Goal: Use online tool/utility: Use online tool/utility

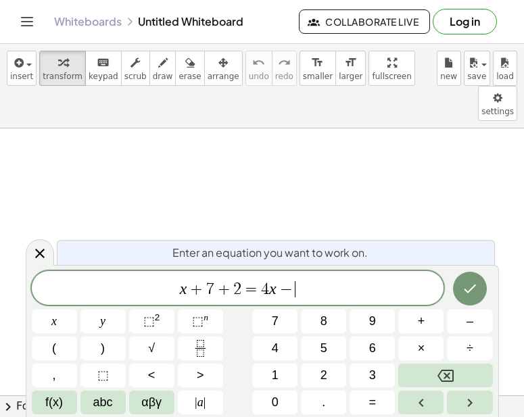
scroll to position [7, 0]
click at [470, 283] on icon "Done" at bounding box center [470, 289] width 16 height 16
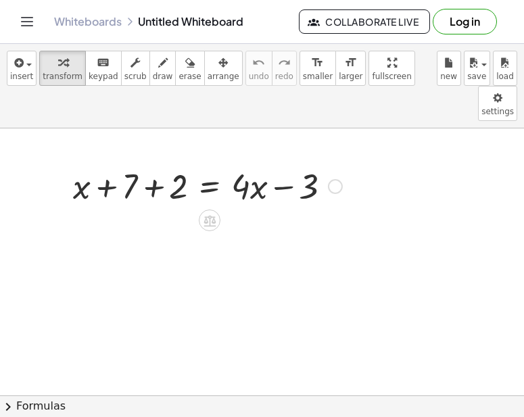
click at [151, 162] on div at bounding box center [207, 185] width 283 height 46
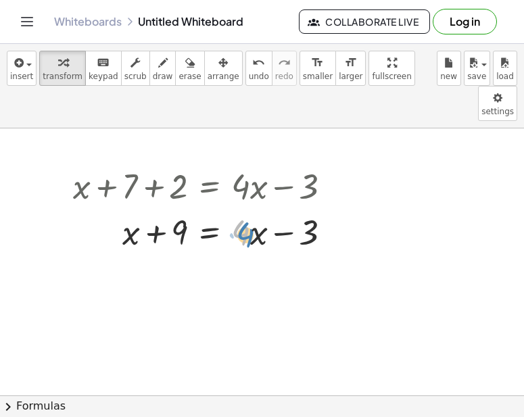
click at [242, 208] on div at bounding box center [207, 231] width 283 height 46
click at [250, 208] on div at bounding box center [207, 231] width 283 height 46
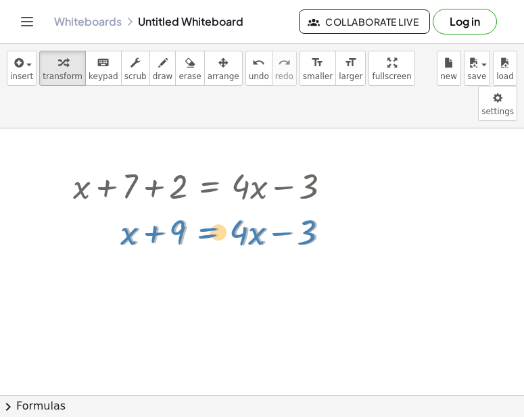
click at [229, 208] on div at bounding box center [207, 231] width 283 height 46
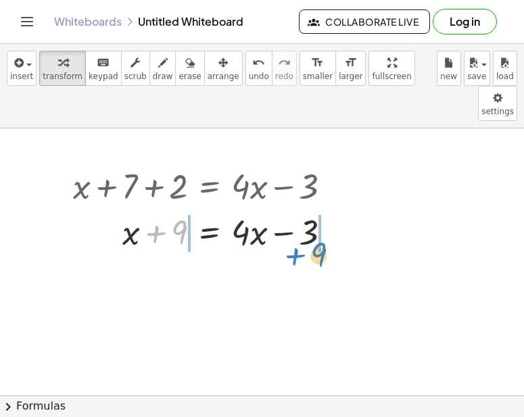
drag, startPoint x: 175, startPoint y: 200, endPoint x: 322, endPoint y: 222, distance: 148.4
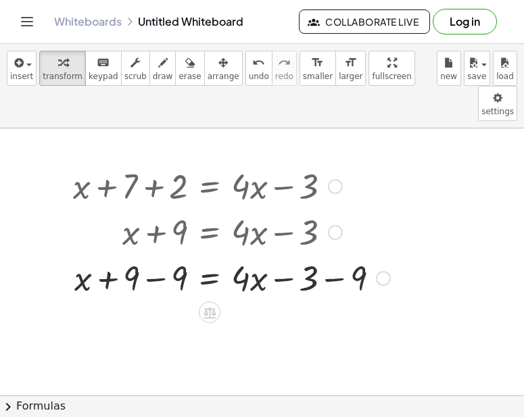
click at [160, 254] on div at bounding box center [231, 277] width 331 height 46
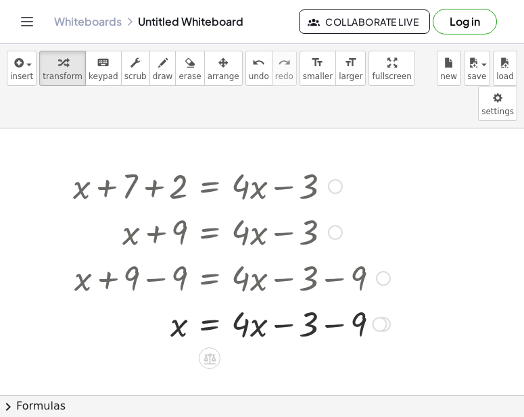
click at [334, 300] on div at bounding box center [231, 323] width 331 height 46
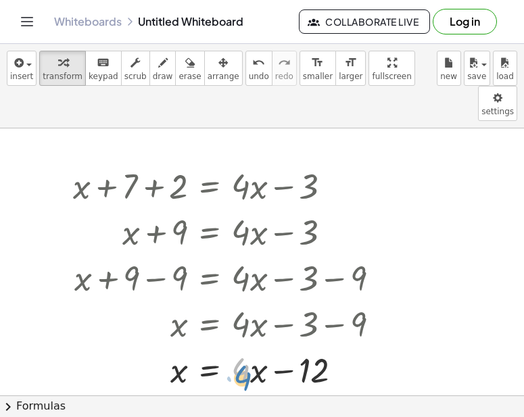
click at [252, 346] on div at bounding box center [231, 369] width 331 height 46
drag, startPoint x: 261, startPoint y: 342, endPoint x: 255, endPoint y: 346, distance: 7.7
click at [255, 346] on div at bounding box center [231, 369] width 331 height 46
click at [246, 346] on div at bounding box center [231, 369] width 331 height 46
click at [294, 208] on div at bounding box center [231, 231] width 331 height 46
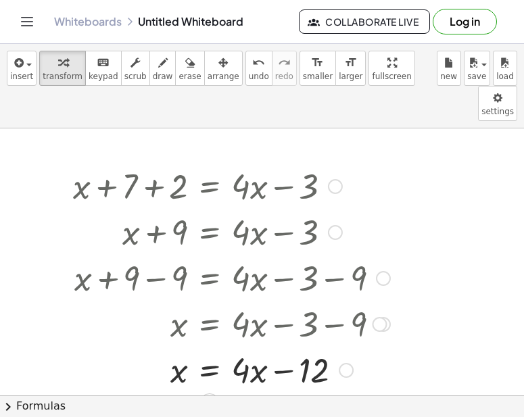
click at [365, 162] on div at bounding box center [231, 185] width 331 height 46
click at [271, 261] on div at bounding box center [208, 277] width 378 height 46
click at [175, 81] on button "erase" at bounding box center [189, 68] width 29 height 35
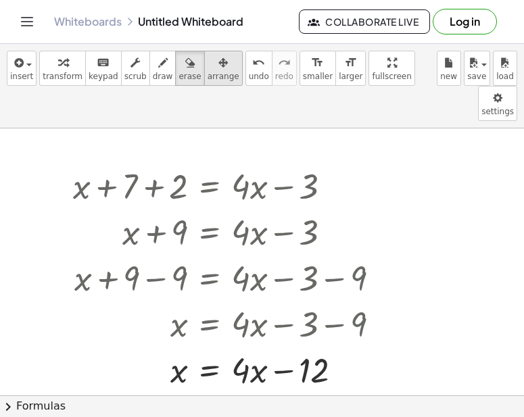
click at [208, 74] on span "arrange" at bounding box center [224, 76] width 32 height 9
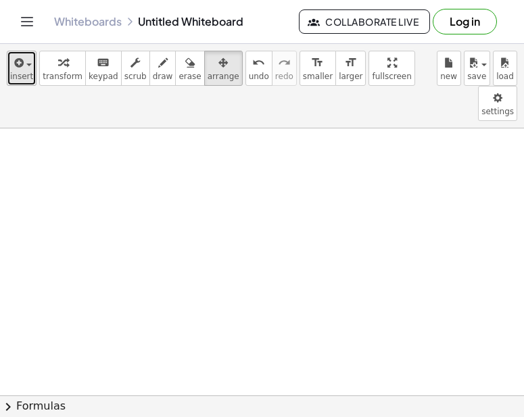
click at [18, 80] on span "insert" at bounding box center [21, 76] width 23 height 9
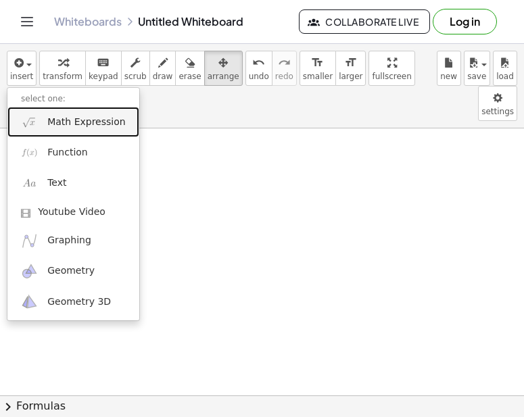
click at [63, 132] on link "Math Expression" at bounding box center [73, 122] width 132 height 30
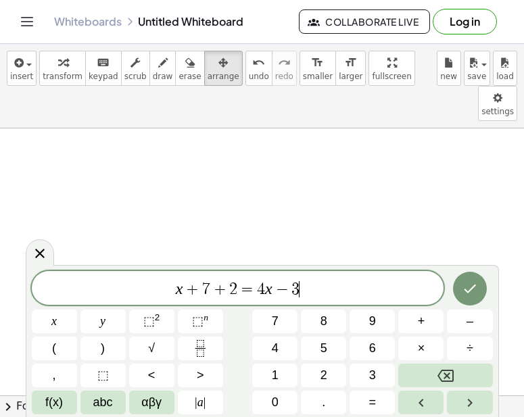
scroll to position [14, 0]
click at [476, 287] on icon "Done" at bounding box center [470, 289] width 16 height 16
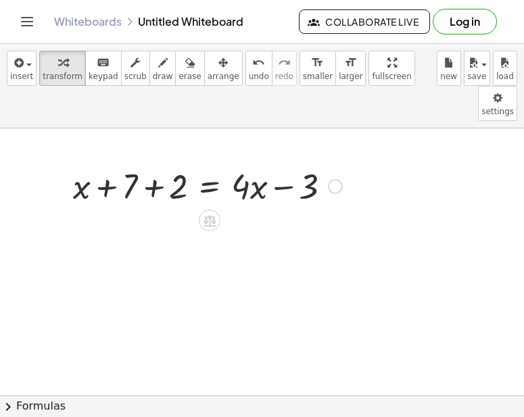
click at [149, 162] on div at bounding box center [207, 185] width 283 height 46
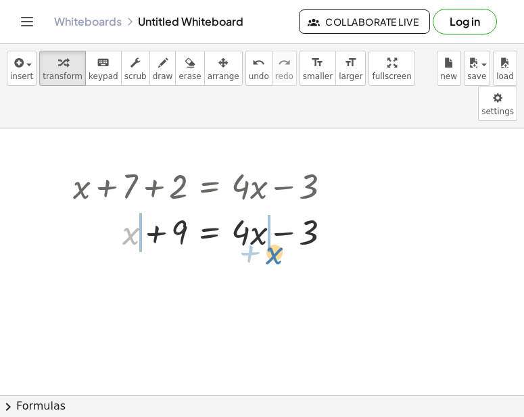
drag, startPoint x: 136, startPoint y: 203, endPoint x: 280, endPoint y: 223, distance: 145.5
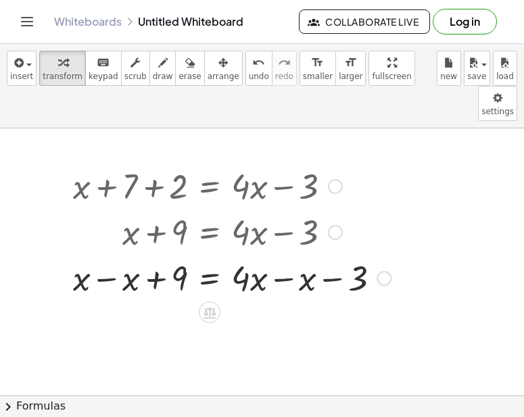
click at [115, 254] on div at bounding box center [231, 277] width 331 height 46
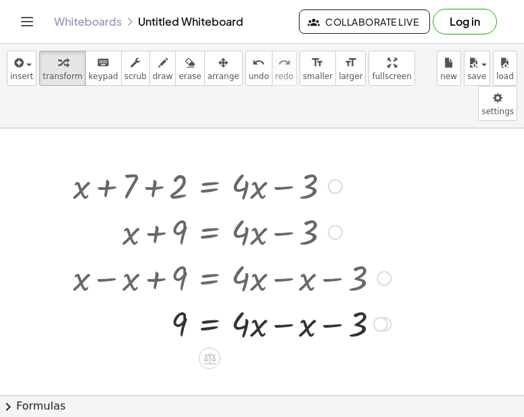
click at [283, 300] on div at bounding box center [231, 323] width 331 height 46
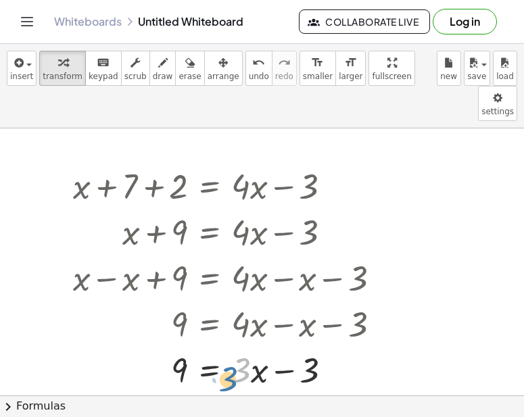
drag, startPoint x: 245, startPoint y: 346, endPoint x: 248, endPoint y: 353, distance: 7.9
click at [248, 353] on div at bounding box center [231, 369] width 331 height 46
drag, startPoint x: 308, startPoint y: 335, endPoint x: 162, endPoint y: 340, distance: 146.2
click at [162, 346] on div at bounding box center [231, 369] width 331 height 46
click at [152, 346] on div at bounding box center [233, 369] width 334 height 46
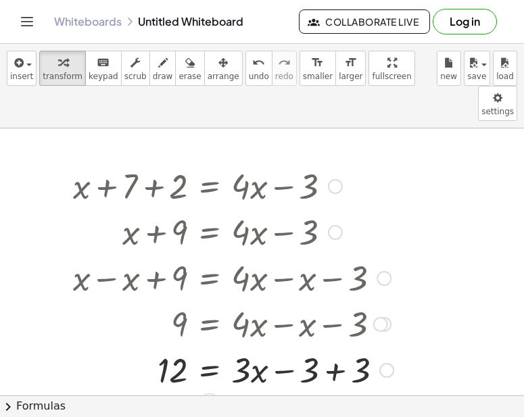
click at [348, 346] on div at bounding box center [233, 369] width 334 height 46
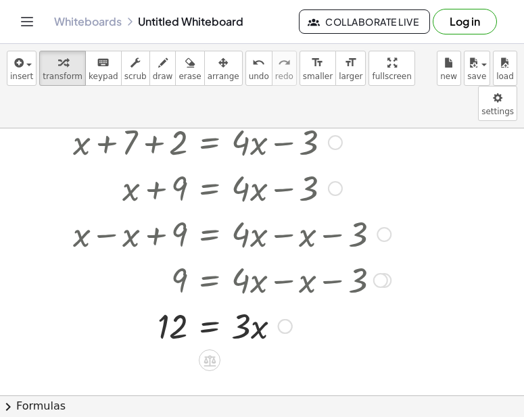
scroll to position [45, 0]
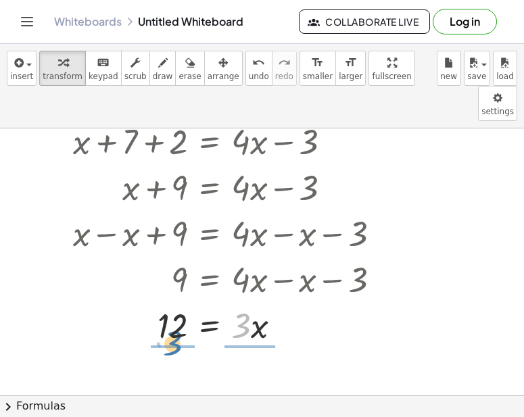
drag, startPoint x: 245, startPoint y: 287, endPoint x: 176, endPoint y: 304, distance: 71.0
click at [176, 304] on div at bounding box center [231, 325] width 331 height 46
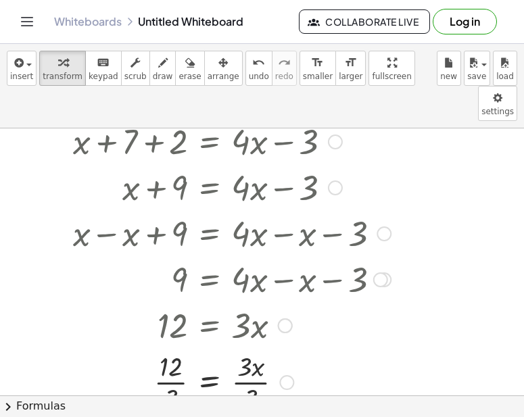
click at [172, 351] on div at bounding box center [231, 382] width 331 height 68
click at [249, 356] on div at bounding box center [231, 382] width 331 height 68
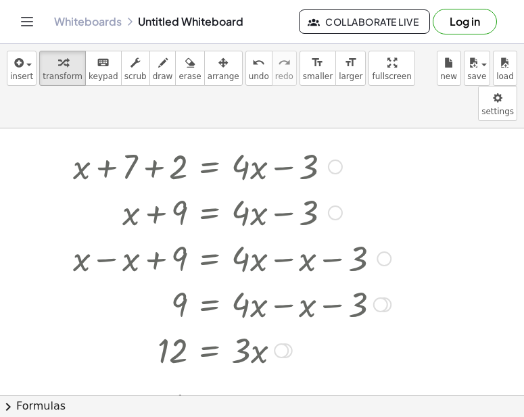
scroll to position [19, 0]
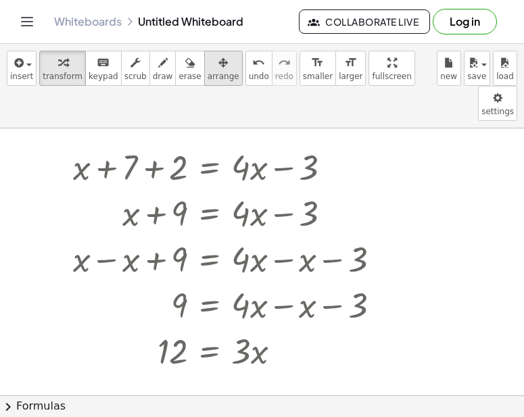
click at [218, 68] on icon "button" at bounding box center [222, 63] width 9 height 16
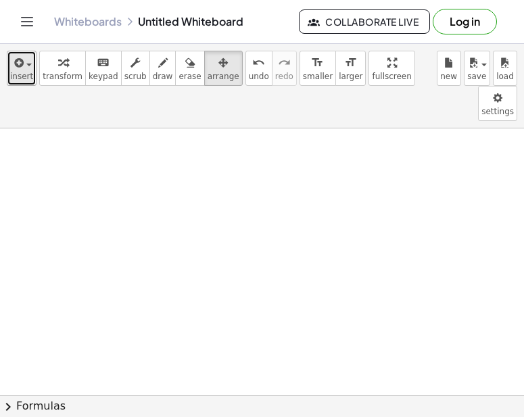
click at [26, 61] on div "button" at bounding box center [21, 62] width 23 height 16
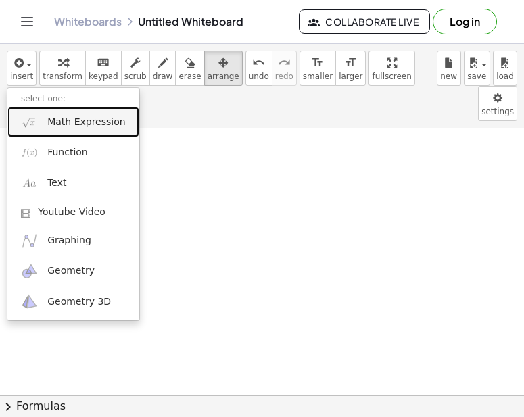
click at [64, 122] on span "Math Expression" at bounding box center [86, 123] width 78 height 14
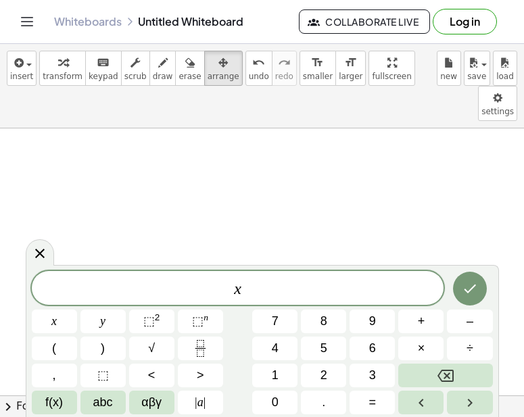
scroll to position [16, 0]
click at [475, 296] on icon "Done" at bounding box center [470, 289] width 16 height 16
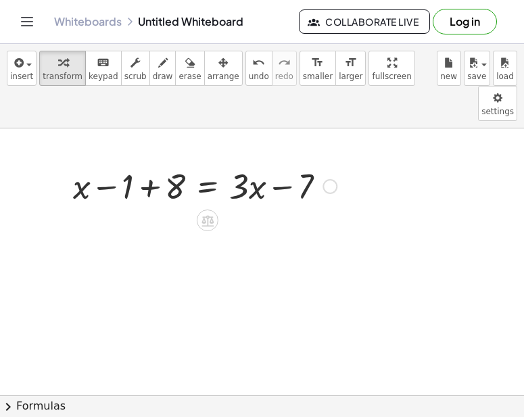
click at [140, 162] on div at bounding box center [204, 185] width 277 height 46
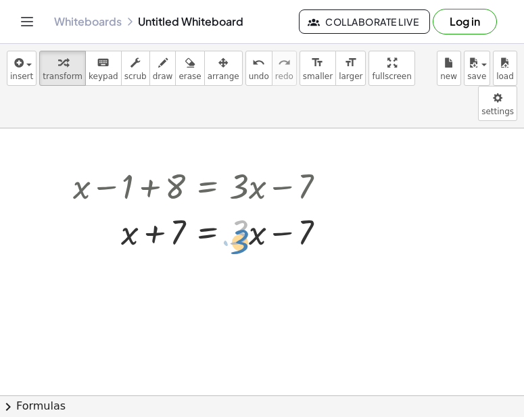
drag, startPoint x: 236, startPoint y: 200, endPoint x: 241, endPoint y: 210, distance: 11.5
click at [241, 210] on div at bounding box center [204, 231] width 277 height 46
drag, startPoint x: 181, startPoint y: 195, endPoint x: 327, endPoint y: 229, distance: 149.3
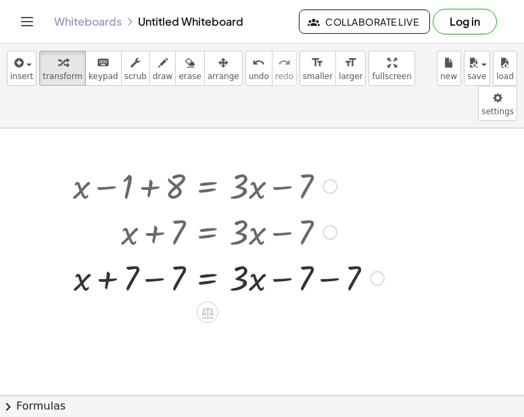
click at [166, 254] on div at bounding box center [228, 277] width 325 height 46
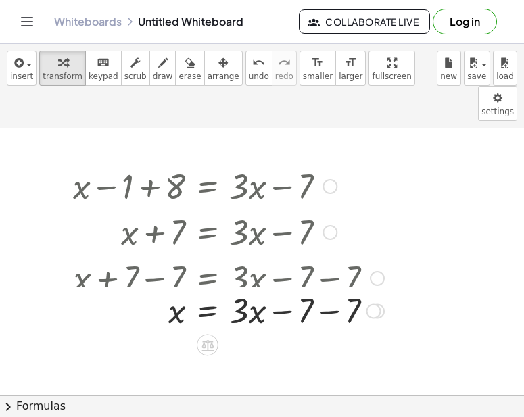
click at [327, 254] on div at bounding box center [205, 277] width 371 height 46
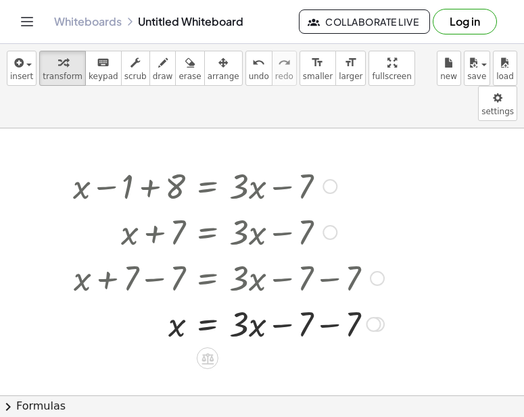
click at [332, 300] on div at bounding box center [228, 323] width 325 height 46
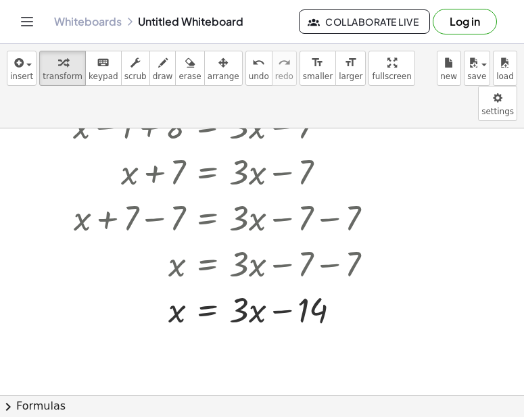
scroll to position [80, 0]
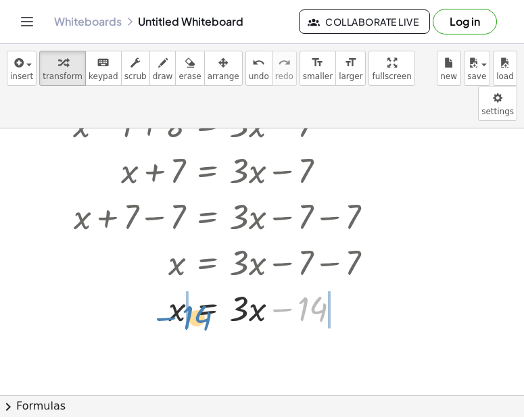
drag, startPoint x: 305, startPoint y: 272, endPoint x: 179, endPoint y: 282, distance: 126.9
click at [179, 285] on div at bounding box center [228, 308] width 325 height 46
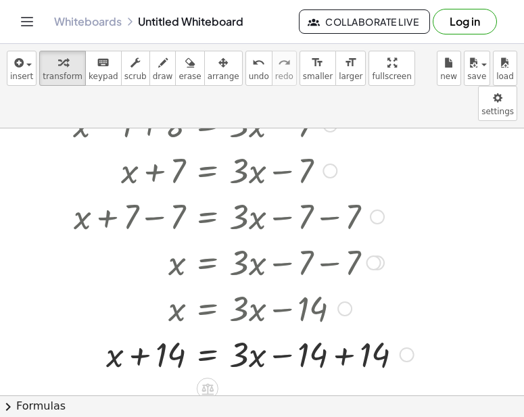
click at [132, 294] on div at bounding box center [243, 308] width 354 height 46
click at [141, 331] on div at bounding box center [243, 354] width 354 height 46
click at [354, 331] on div at bounding box center [243, 354] width 354 height 46
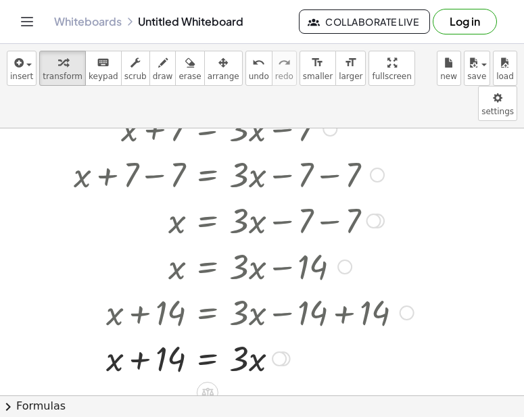
scroll to position [135, 0]
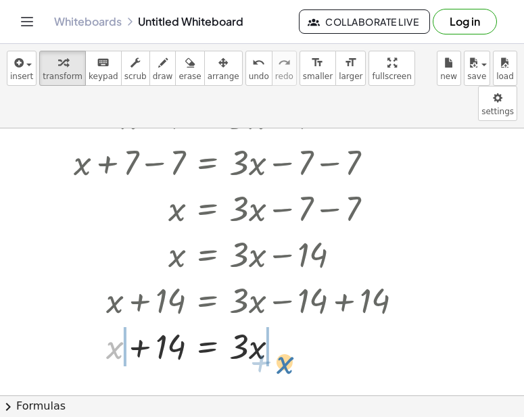
drag, startPoint x: 116, startPoint y: 316, endPoint x: 295, endPoint y: 330, distance: 179.7
click at [295, 330] on div at bounding box center [243, 346] width 354 height 46
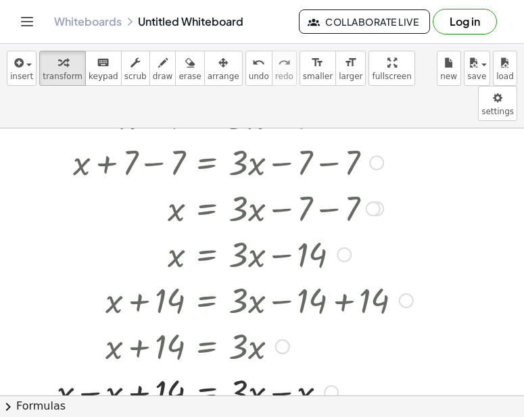
click at [78, 369] on div at bounding box center [235, 392] width 370 height 46
click at [269, 369] on div at bounding box center [243, 392] width 354 height 46
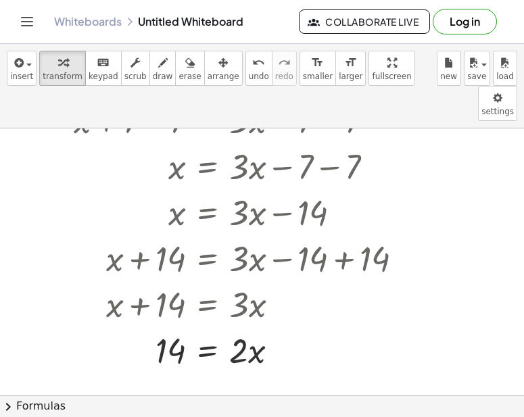
scroll to position [175, 0]
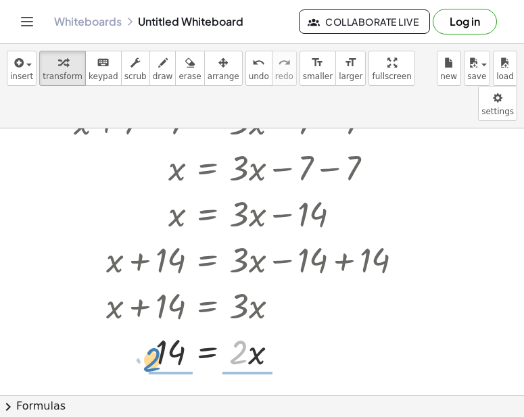
drag, startPoint x: 241, startPoint y: 326, endPoint x: 154, endPoint y: 334, distance: 88.3
click at [154, 334] on div at bounding box center [243, 351] width 354 height 46
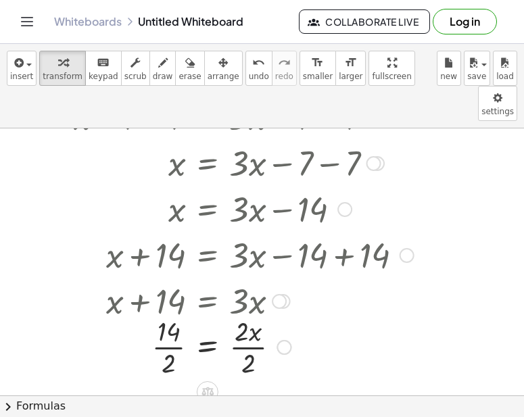
scroll to position [179, 0]
click at [259, 313] on div at bounding box center [243, 347] width 354 height 68
click at [172, 313] on div at bounding box center [243, 347] width 354 height 68
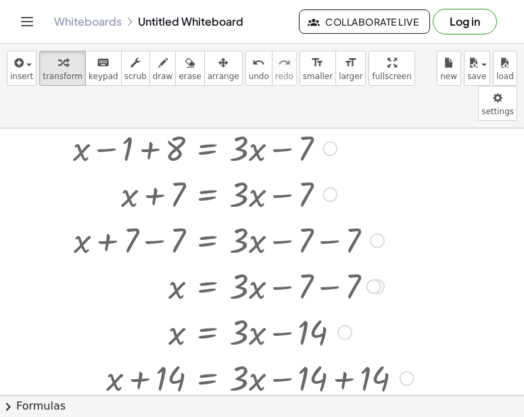
scroll to position [0, 0]
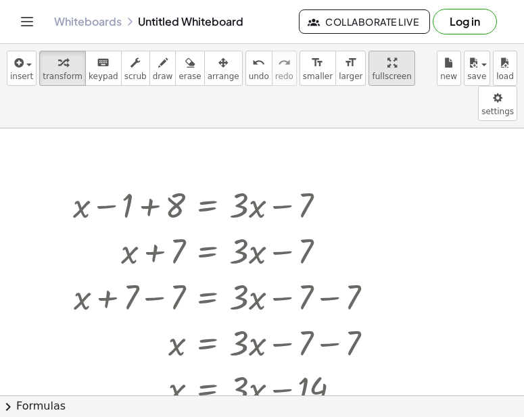
click at [372, 72] on span "fullscreen" at bounding box center [391, 76] width 39 height 9
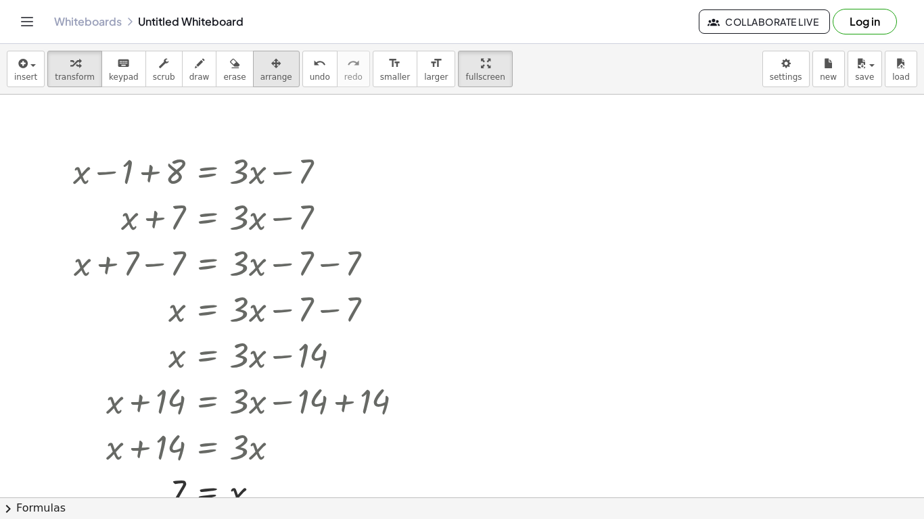
click at [253, 51] on button "arrange" at bounding box center [276, 69] width 47 height 37
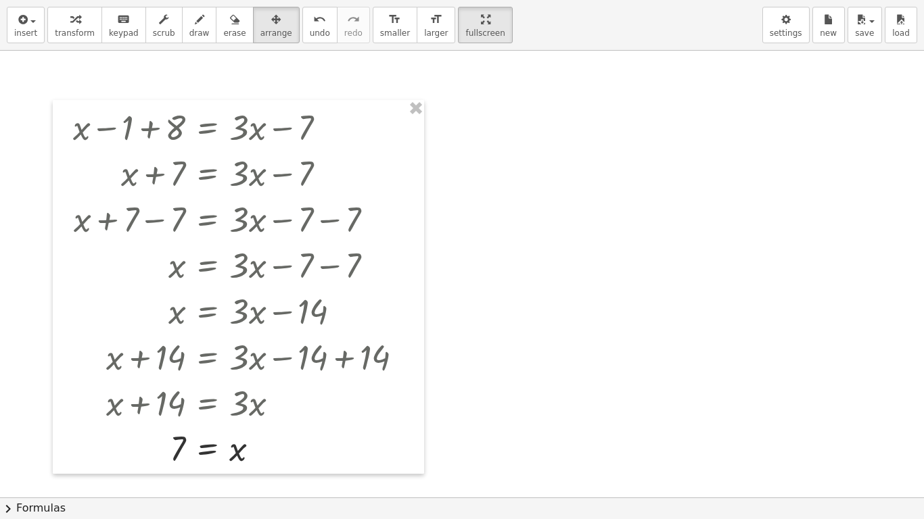
click at [490, 89] on div at bounding box center [462, 498] width 924 height 894
click at [276, 18] on button "arrange" at bounding box center [276, 25] width 47 height 37
click at [131, 22] on button "keyboard keypad" at bounding box center [123, 25] width 45 height 37
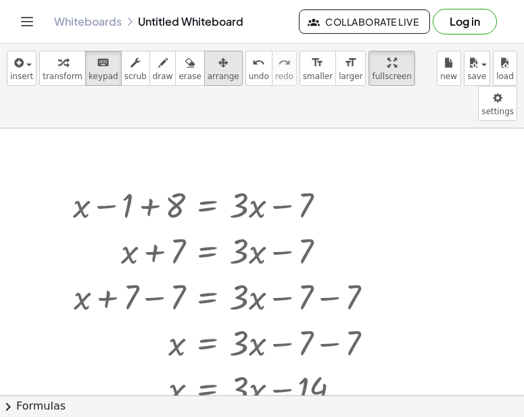
click at [208, 72] on span "arrange" at bounding box center [224, 76] width 32 height 9
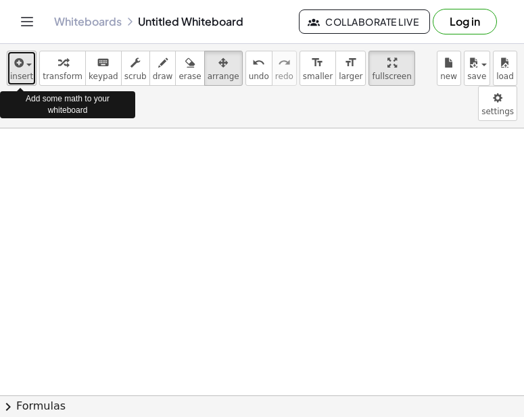
click at [18, 76] on span "insert" at bounding box center [21, 76] width 23 height 9
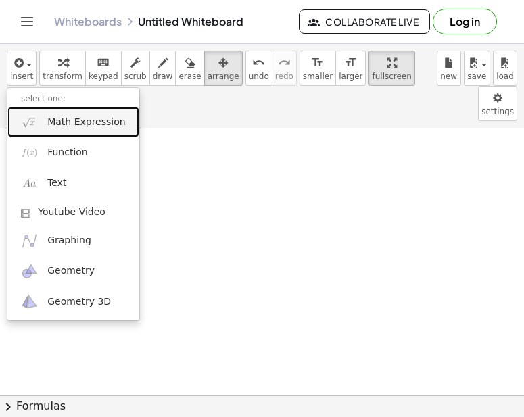
click at [56, 126] on span "Math Expression" at bounding box center [86, 123] width 78 height 14
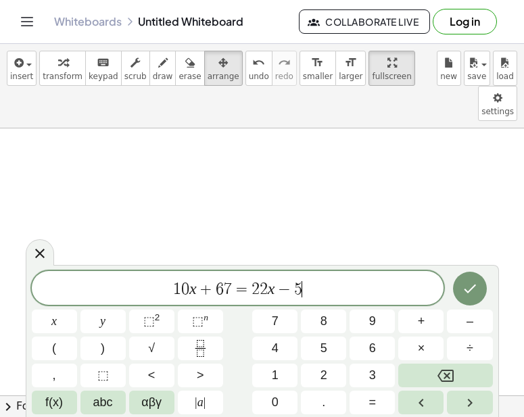
scroll to position [8, 0]
click at [469, 291] on icon "Done" at bounding box center [470, 289] width 12 height 9
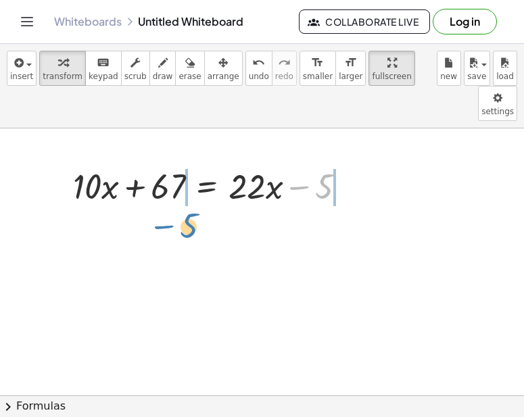
drag, startPoint x: 311, startPoint y: 156, endPoint x: 170, endPoint y: 196, distance: 147.1
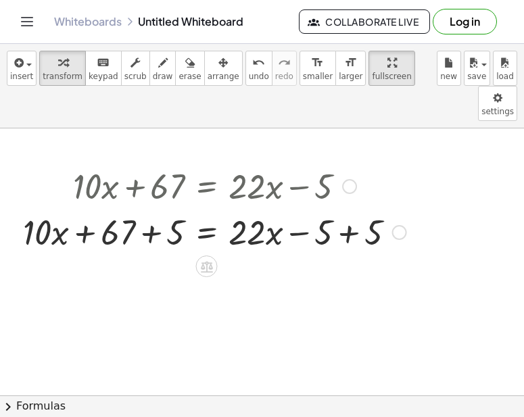
click at [155, 208] on div at bounding box center [214, 231] width 397 height 46
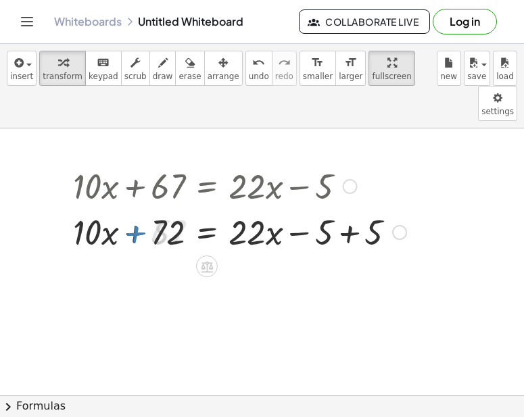
click at [362, 208] on div at bounding box center [239, 231] width 347 height 46
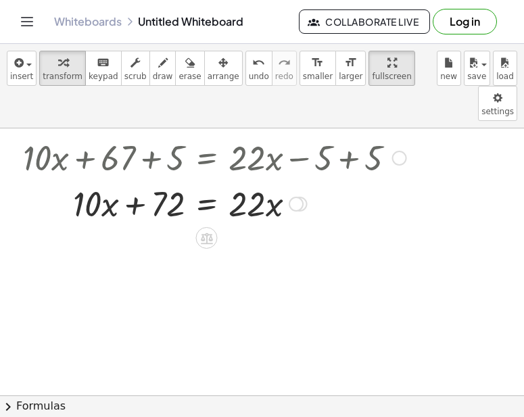
scroll to position [71, 0]
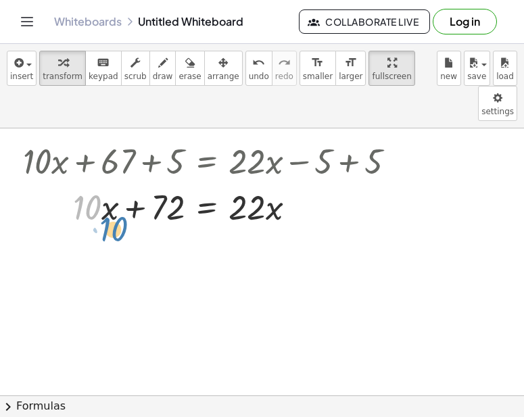
drag, startPoint x: 89, startPoint y: 172, endPoint x: 62, endPoint y: 181, distance: 28.4
click at [62, 183] on div at bounding box center [214, 206] width 397 height 46
click at [99, 183] on div at bounding box center [214, 206] width 397 height 46
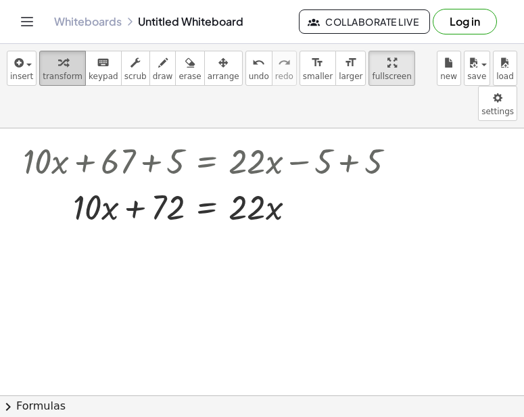
click at [67, 72] on span "transform" at bounding box center [63, 76] width 40 height 9
click at [101, 183] on div at bounding box center [214, 206] width 397 height 46
click at [106, 183] on div at bounding box center [214, 206] width 397 height 46
click at [103, 183] on div at bounding box center [214, 206] width 397 height 46
drag, startPoint x: 93, startPoint y: 174, endPoint x: 102, endPoint y: 187, distance: 15.0
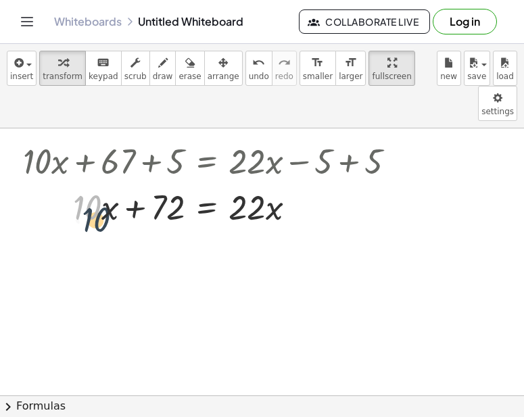
click at [102, 187] on div at bounding box center [214, 206] width 397 height 46
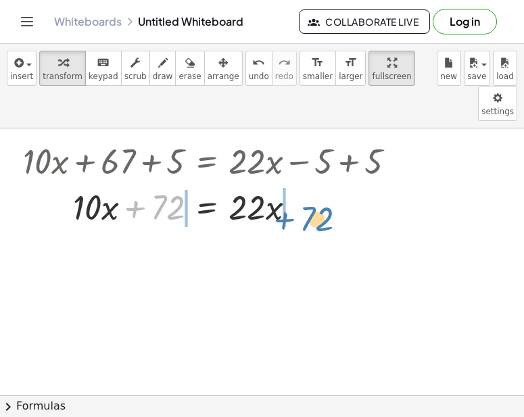
drag, startPoint x: 146, startPoint y: 176, endPoint x: 302, endPoint y: 183, distance: 155.7
click at [302, 183] on div at bounding box center [214, 206] width 397 height 46
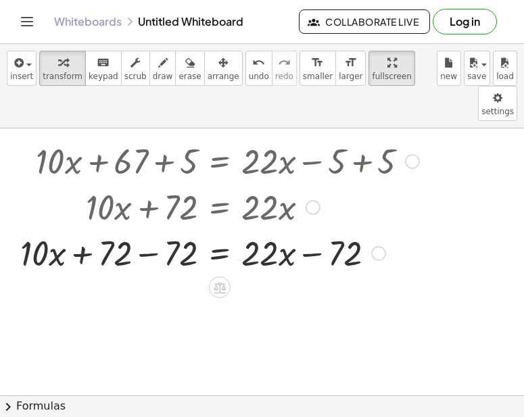
click at [156, 229] on div at bounding box center [220, 252] width 413 height 46
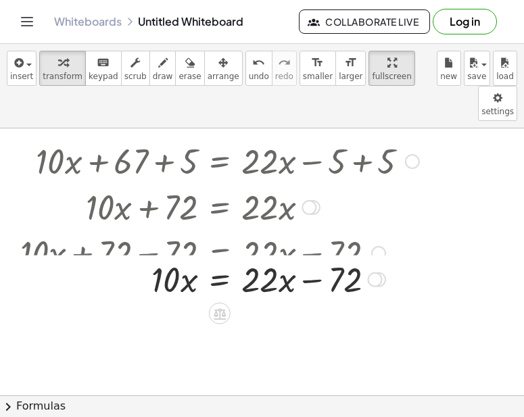
click at [326, 229] on div at bounding box center [220, 252] width 413 height 46
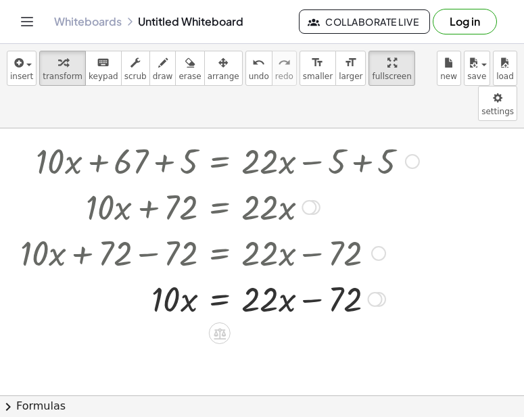
click at [307, 275] on div at bounding box center [220, 298] width 413 height 46
click at [258, 275] on div at bounding box center [220, 298] width 413 height 46
drag, startPoint x: 273, startPoint y: 272, endPoint x: 281, endPoint y: 283, distance: 13.1
click at [281, 283] on div at bounding box center [220, 298] width 413 height 46
click at [132, 75] on span "scrub" at bounding box center [135, 76] width 22 height 9
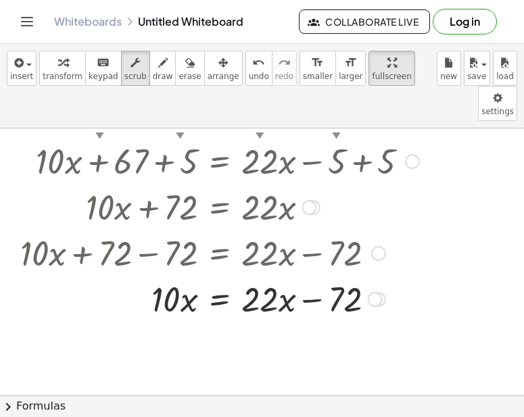
click at [271, 275] on div at bounding box center [220, 298] width 413 height 46
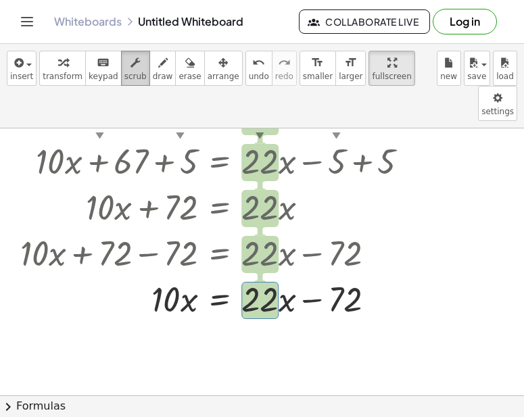
click at [124, 72] on span "scrub" at bounding box center [135, 76] width 22 height 9
click at [158, 62] on icon "button" at bounding box center [162, 63] width 9 height 16
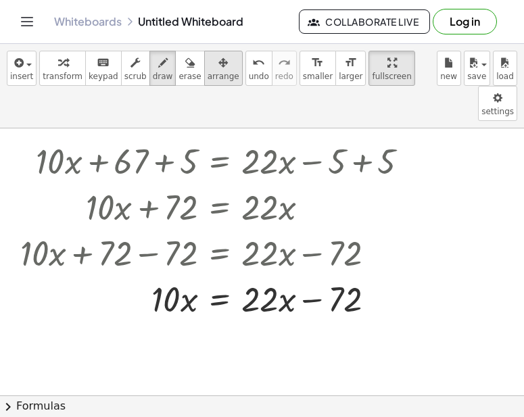
click at [208, 68] on div "button" at bounding box center [224, 62] width 32 height 16
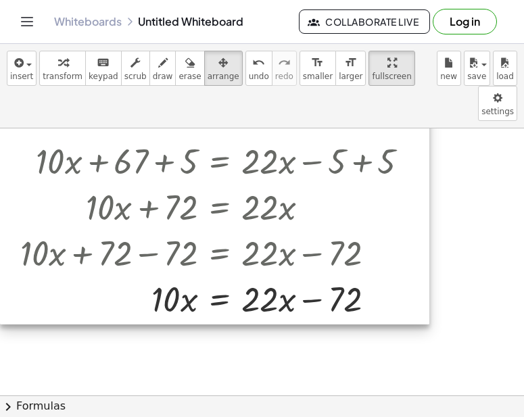
click at [268, 272] on div at bounding box center [214, 206] width 429 height 237
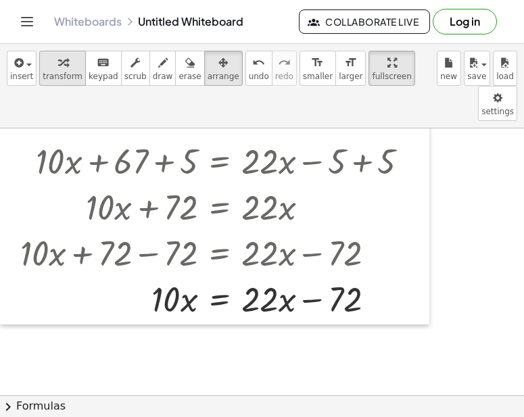
click at [39, 63] on button "transform" at bounding box center [62, 68] width 47 height 35
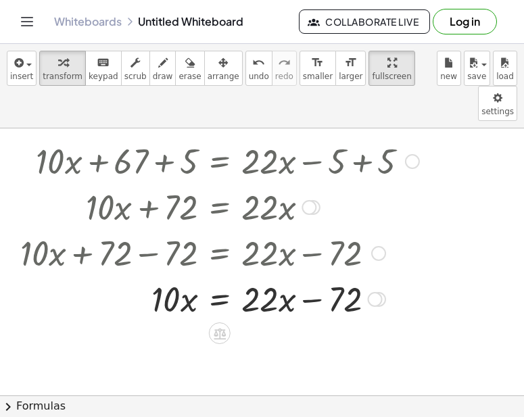
click at [288, 275] on div at bounding box center [220, 298] width 413 height 46
click at [238, 275] on div at bounding box center [220, 298] width 413 height 46
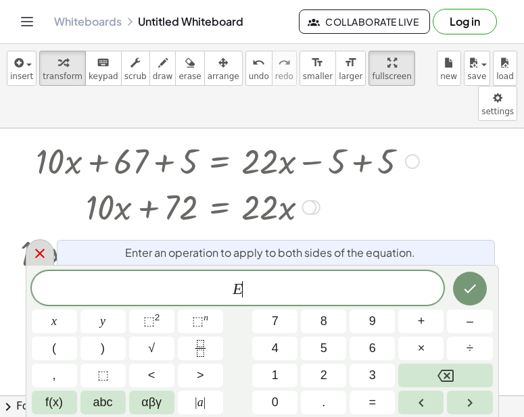
click at [39, 252] on icon at bounding box center [39, 253] width 9 height 9
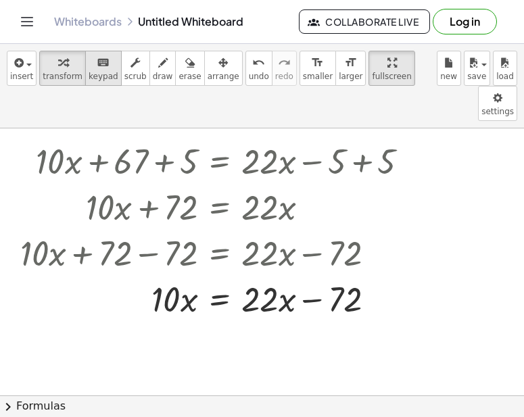
click at [103, 69] on div "keyboard" at bounding box center [104, 62] width 30 height 16
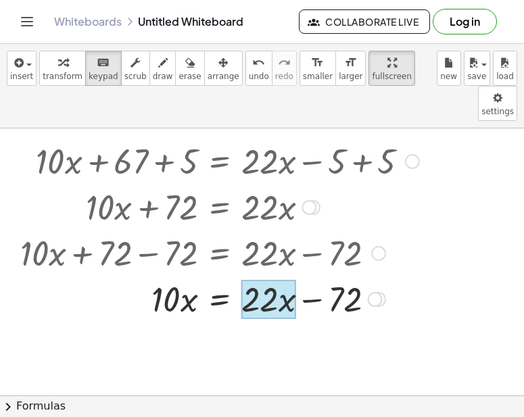
drag, startPoint x: 279, startPoint y: 264, endPoint x: 289, endPoint y: 264, distance: 10.8
click at [220, 300] on div "· 10 · x = · 22 · x + − 72" at bounding box center [220, 300] width 0 height 0
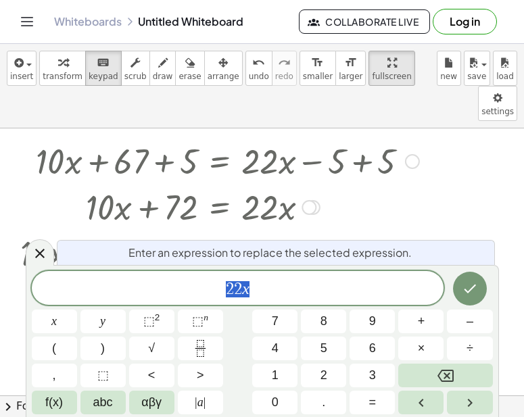
scroll to position [9, 0]
click at [35, 250] on icon at bounding box center [40, 253] width 16 height 16
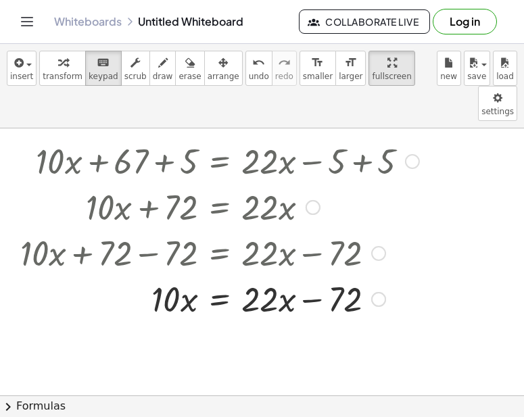
click at [262, 275] on div at bounding box center [220, 298] width 413 height 46
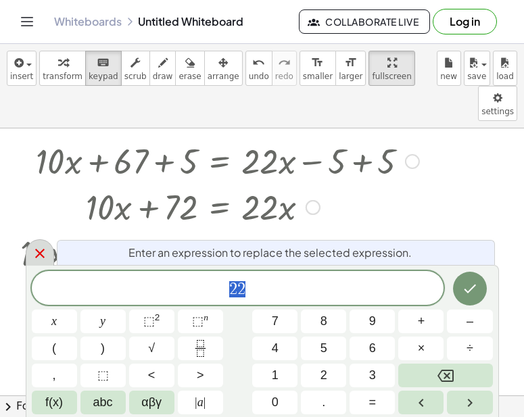
click at [34, 260] on icon at bounding box center [40, 253] width 16 height 16
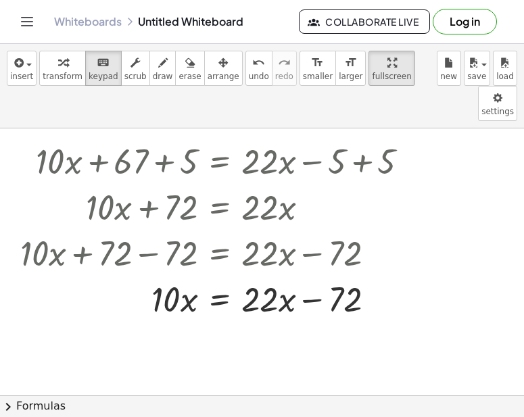
click at [34, 74] on div "insert select one: Math Expression Function Text Youtube Video Graphing Geometr…" at bounding box center [262, 86] width 524 height 85
click at [13, 79] on span "insert" at bounding box center [21, 76] width 23 height 9
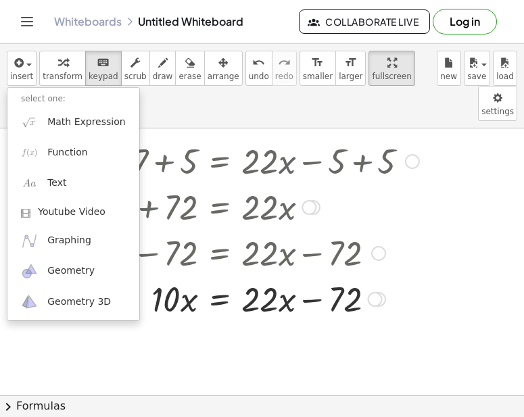
click at [273, 275] on div at bounding box center [220, 298] width 413 height 46
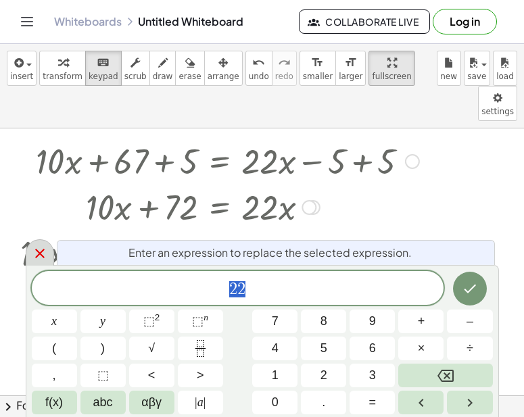
click at [40, 248] on icon at bounding box center [40, 253] width 16 height 16
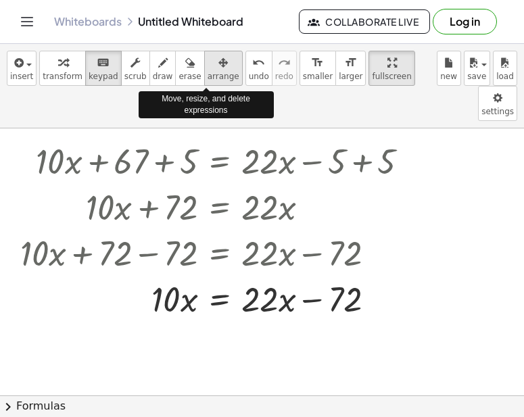
click at [218, 74] on span "arrange" at bounding box center [224, 76] width 32 height 9
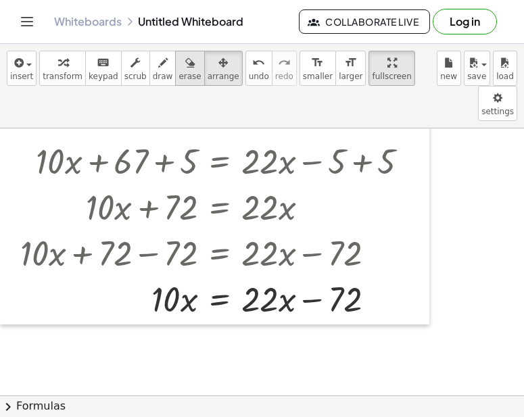
click at [179, 75] on span "erase" at bounding box center [190, 76] width 22 height 9
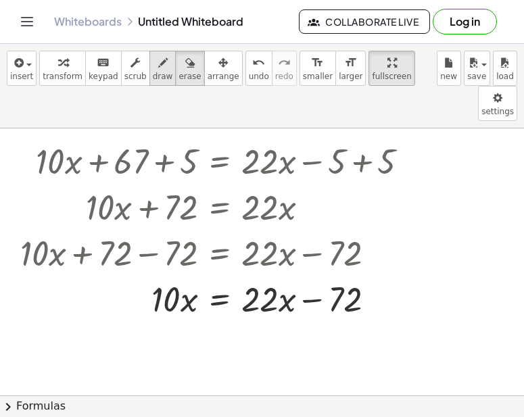
click at [153, 75] on span "draw" at bounding box center [163, 76] width 20 height 9
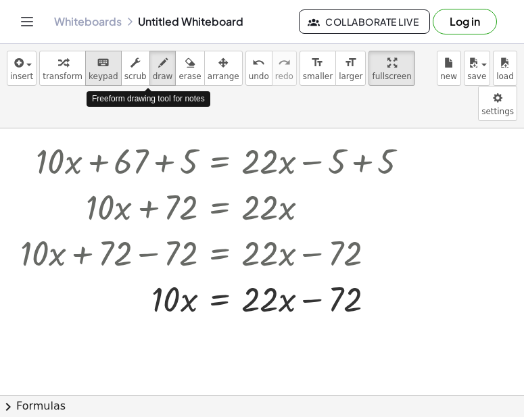
click at [109, 69] on button "keyboard keypad" at bounding box center [103, 68] width 37 height 35
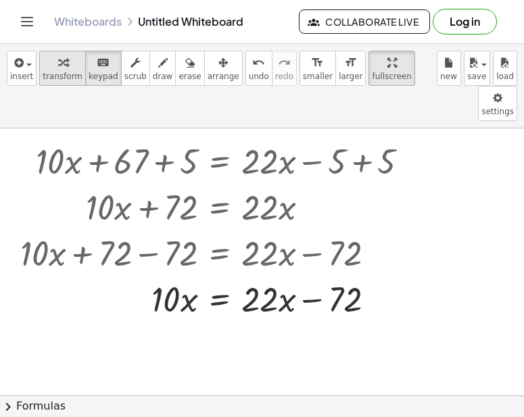
click at [67, 80] on span "transform" at bounding box center [63, 76] width 40 height 9
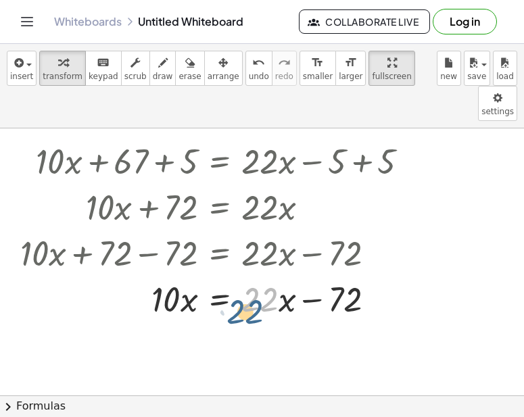
click at [274, 275] on div at bounding box center [220, 298] width 413 height 46
click at [281, 275] on div at bounding box center [220, 298] width 413 height 46
click at [381, 292] on div at bounding box center [375, 299] width 15 height 15
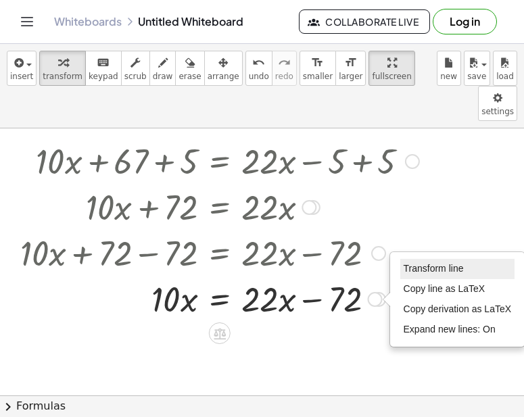
click at [434, 263] on span "Transform line" at bounding box center [434, 268] width 60 height 11
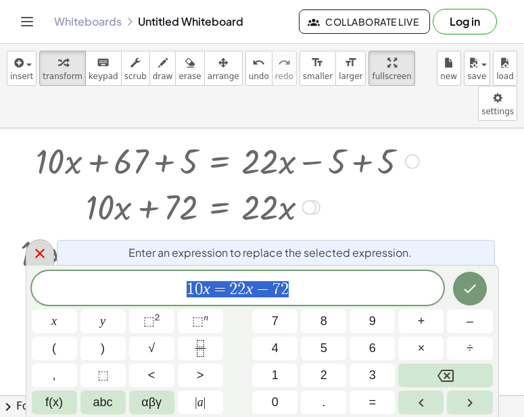
click at [32, 260] on icon at bounding box center [40, 253] width 16 height 16
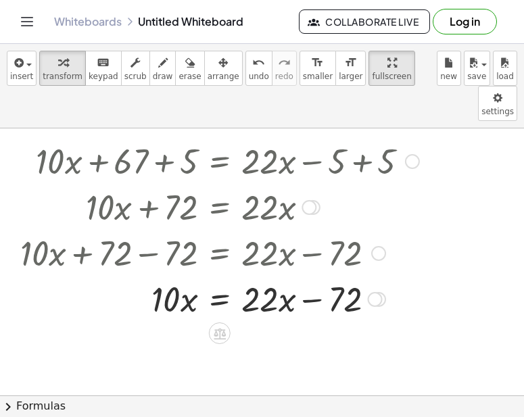
click at [299, 275] on div at bounding box center [220, 298] width 413 height 46
click at [273, 275] on div at bounding box center [220, 298] width 413 height 46
click at [379, 292] on div "Transform line Copy line as LaTeX Copy derivation as LaTeX Expand new lines: On" at bounding box center [375, 299] width 15 height 15
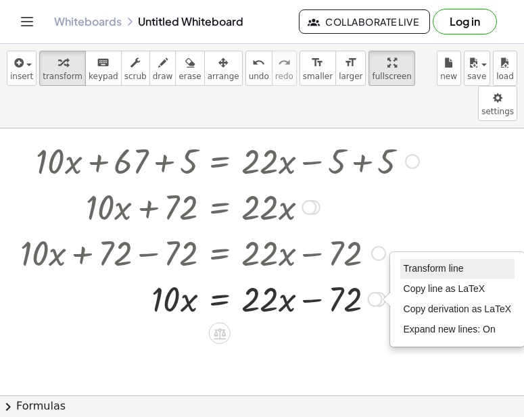
click at [423, 263] on span "Transform line" at bounding box center [434, 268] width 60 height 11
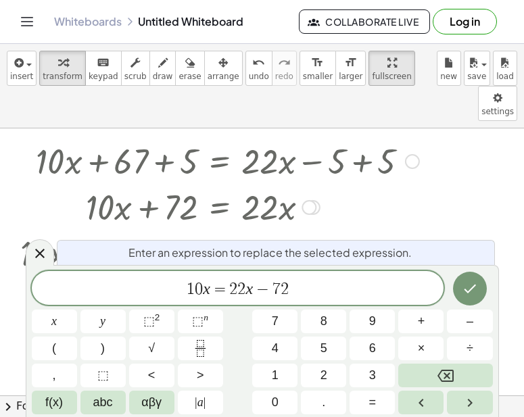
click at [203, 294] on var "x" at bounding box center [206, 289] width 7 height 18
click at [258, 291] on span "− 1 2 ​ x = 2 2 x − 7 2" at bounding box center [238, 289] width 413 height 19
click at [459, 289] on button "Done" at bounding box center [470, 289] width 34 height 34
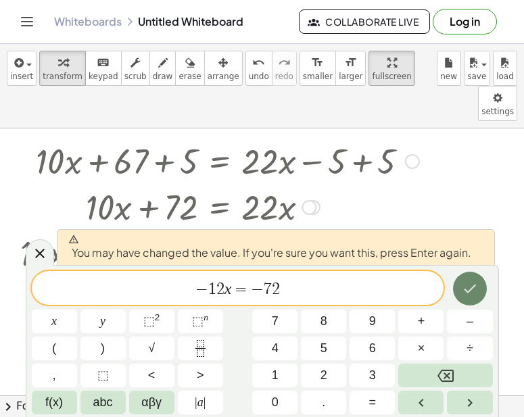
click at [460, 277] on button "Done" at bounding box center [470, 289] width 34 height 34
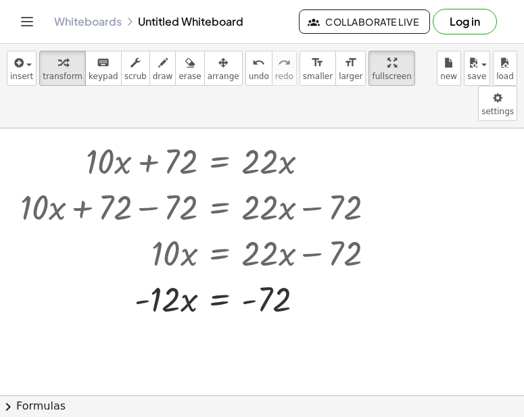
scroll to position [118, 0]
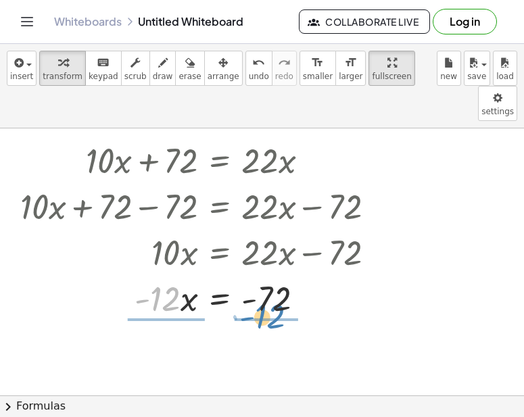
drag, startPoint x: 176, startPoint y: 269, endPoint x: 284, endPoint y: 288, distance: 109.8
click at [284, 288] on div "+ · 10 · x + 67 = + · 22 · x − 5 + · 10 · x + 67 + 5 = + · 22 · x − 5 + 5 + · 1…" at bounding box center [214, 182] width 429 height 283
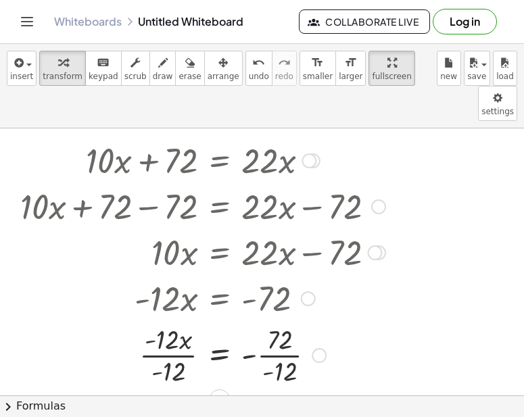
click at [171, 321] on div at bounding box center [220, 355] width 413 height 68
click at [186, 321] on div at bounding box center [220, 355] width 413 height 68
click at [193, 327] on div at bounding box center [220, 355] width 413 height 68
click at [273, 321] on div at bounding box center [220, 355] width 413 height 68
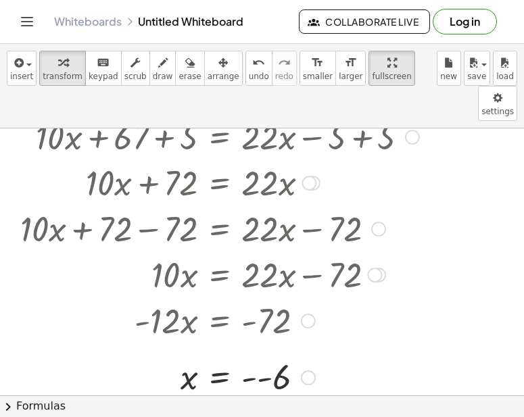
scroll to position [94, 0]
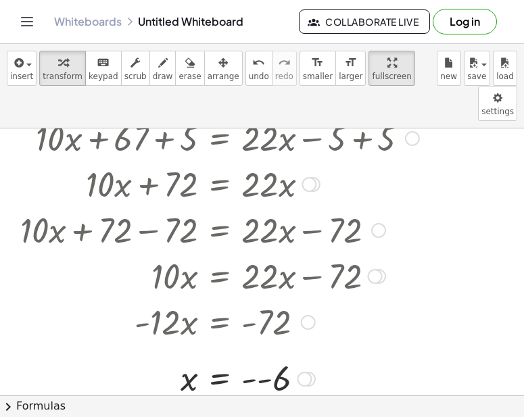
click at [261, 356] on div at bounding box center [220, 378] width 413 height 45
click at [311, 70] on icon "format_size" at bounding box center [317, 63] width 13 height 16
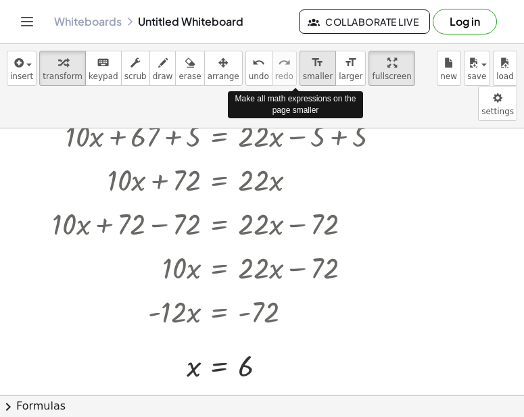
click at [311, 70] on icon "format_size" at bounding box center [317, 63] width 13 height 16
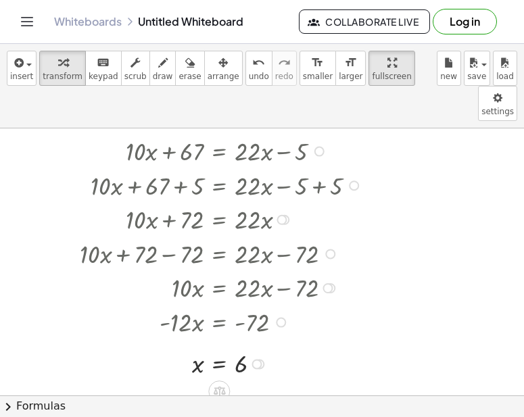
scroll to position [26, 0]
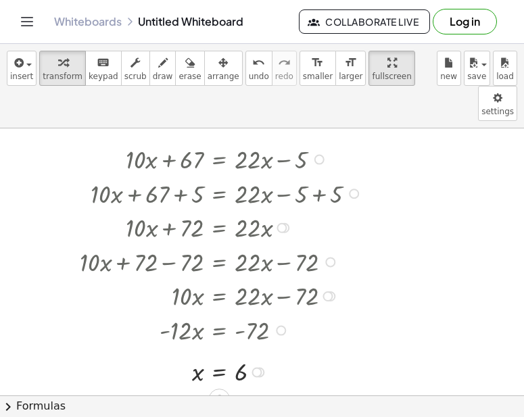
click at [208, 210] on div at bounding box center [223, 227] width 300 height 34
click at [210, 74] on span "arrange" at bounding box center [224, 76] width 32 height 9
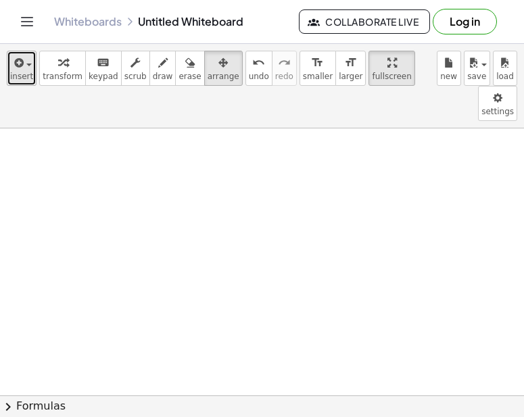
click at [20, 70] on icon "button" at bounding box center [17, 63] width 12 height 16
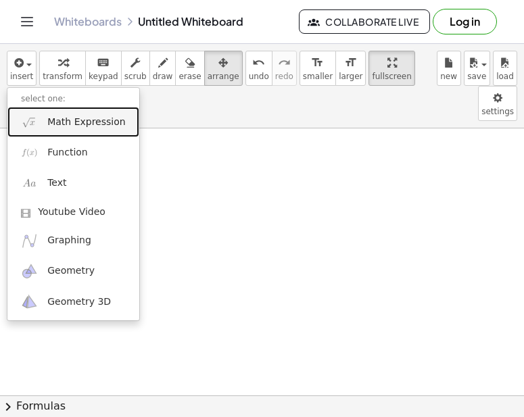
click at [60, 123] on span "Math Expression" at bounding box center [86, 123] width 78 height 14
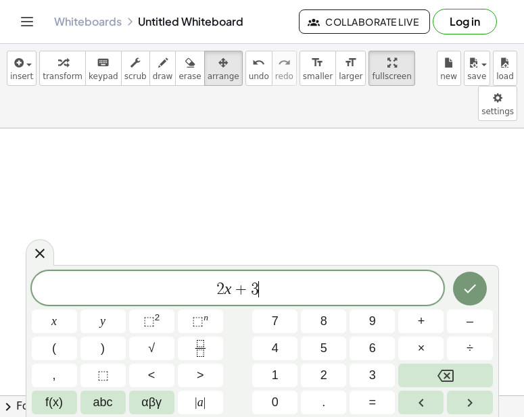
scroll to position [16, 0]
click at [466, 302] on button "Done" at bounding box center [470, 289] width 34 height 34
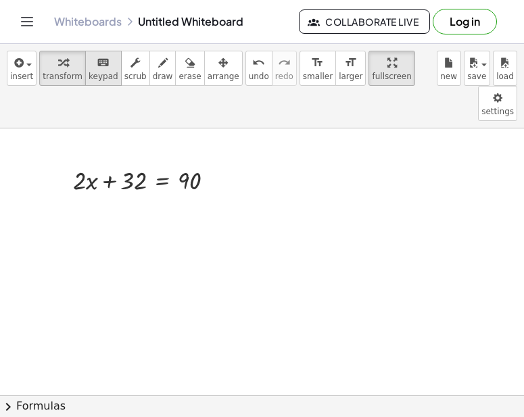
click at [97, 59] on icon "keyboard" at bounding box center [103, 63] width 13 height 16
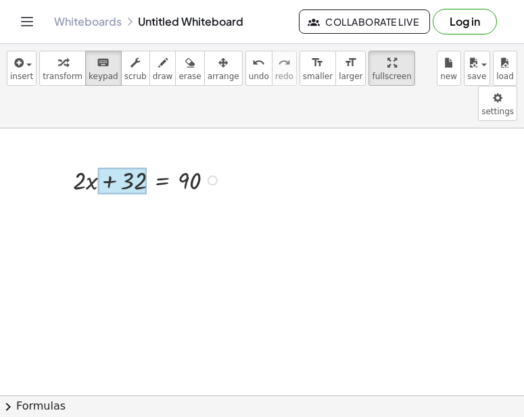
click at [116, 168] on div at bounding box center [122, 181] width 49 height 26
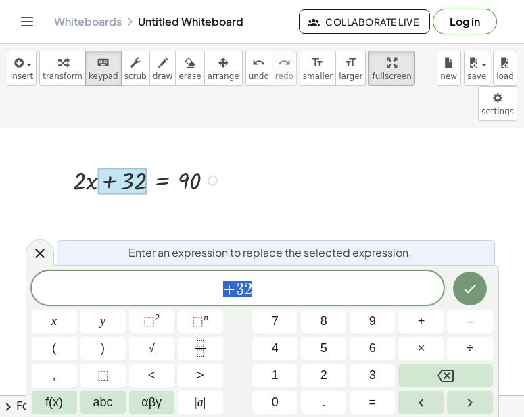
click at [133, 168] on div at bounding box center [122, 181] width 49 height 26
click at [95, 162] on div at bounding box center [148, 179] width 165 height 34
click at [40, 258] on icon at bounding box center [40, 253] width 16 height 16
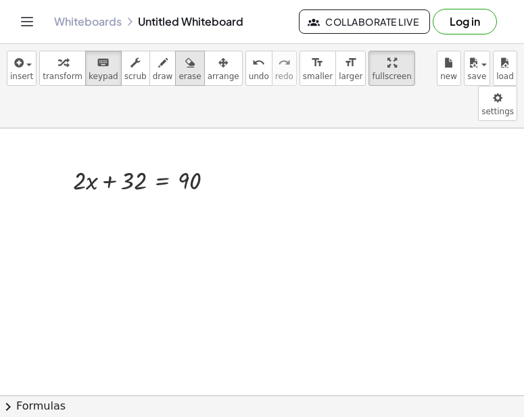
click at [182, 61] on div "button" at bounding box center [190, 62] width 22 height 16
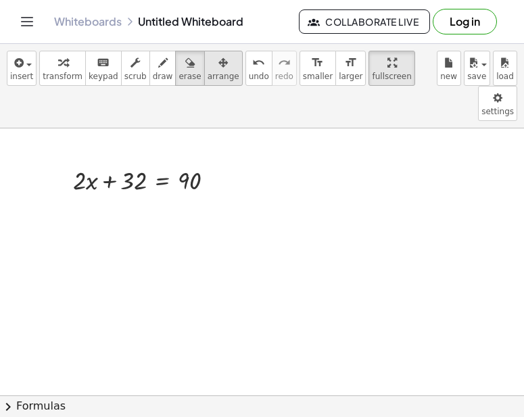
click at [208, 64] on div "button" at bounding box center [224, 62] width 32 height 16
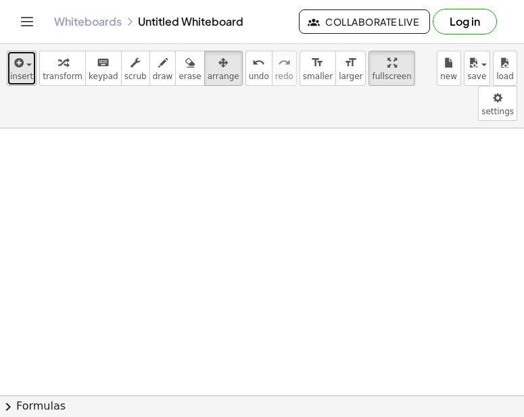
click at [9, 72] on button "insert" at bounding box center [22, 68] width 30 height 35
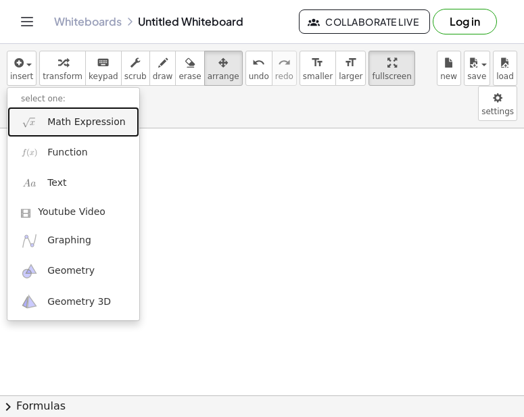
click at [51, 119] on span "Math Expression" at bounding box center [86, 123] width 78 height 14
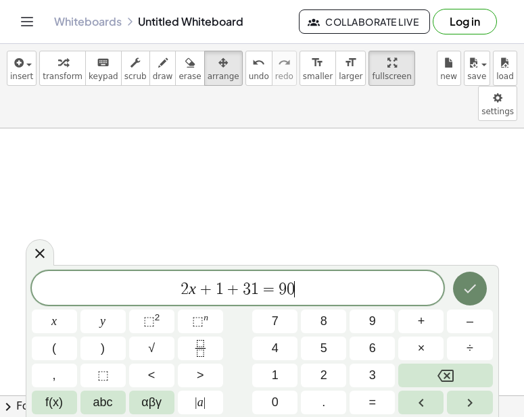
click at [462, 298] on button "Done" at bounding box center [470, 289] width 34 height 34
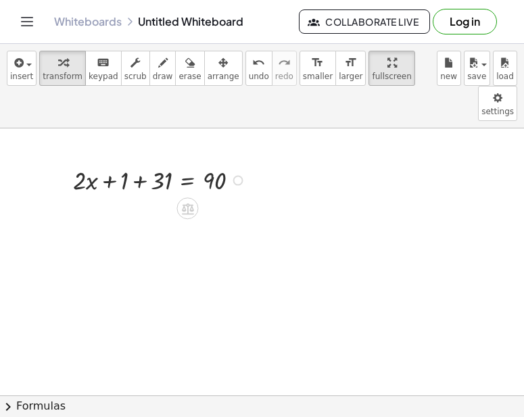
click at [137, 162] on div at bounding box center [161, 179] width 191 height 34
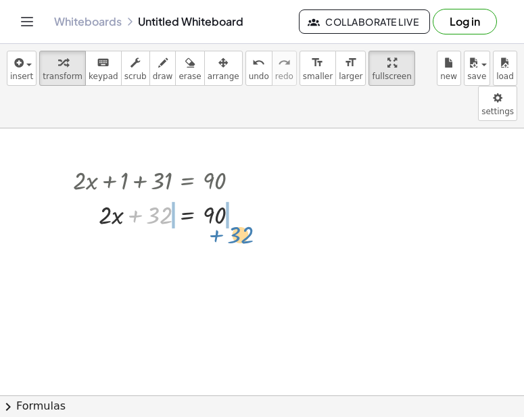
drag, startPoint x: 143, startPoint y: 180, endPoint x: 224, endPoint y: 199, distance: 83.3
click at [224, 199] on div "+ · 2 · x + 1 + 31 = 90 + 32 + · 2 · x + = 90 32" at bounding box center [262, 410] width 524 height 617
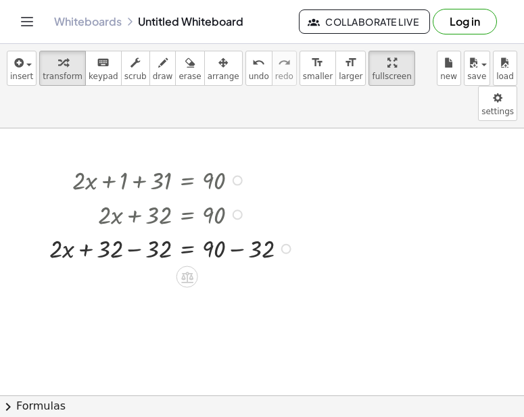
click at [136, 231] on div at bounding box center [174, 248] width 262 height 34
click at [254, 231] on div at bounding box center [185, 248] width 239 height 34
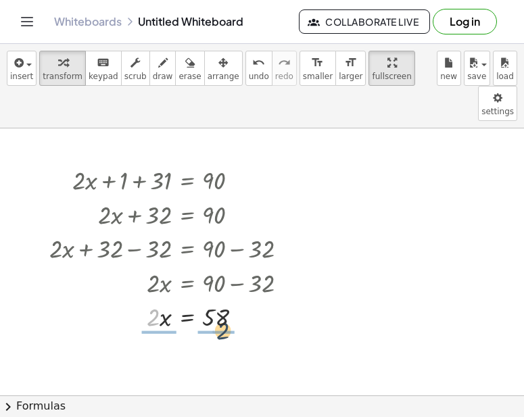
drag, startPoint x: 154, startPoint y: 282, endPoint x: 231, endPoint y: 298, distance: 78.8
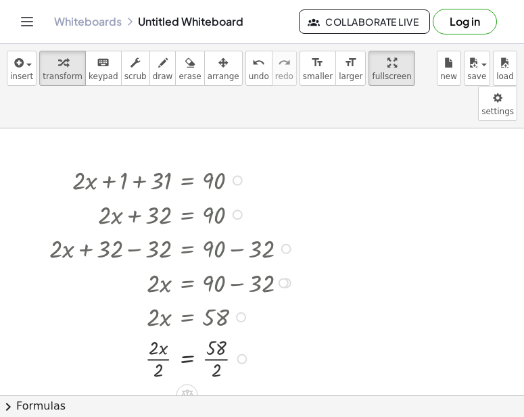
click at [162, 299] on div at bounding box center [174, 316] width 260 height 34
click at [154, 333] on div at bounding box center [174, 357] width 262 height 49
click at [204, 333] on div at bounding box center [174, 357] width 262 height 49
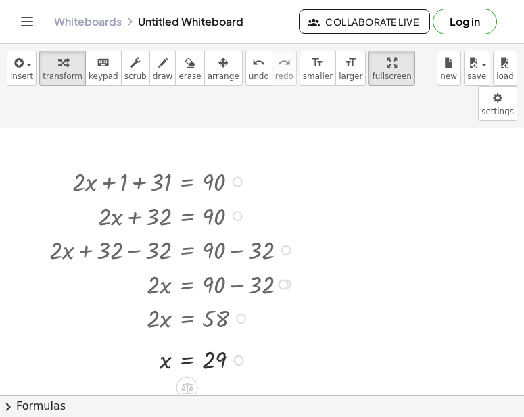
scroll to position [20, 0]
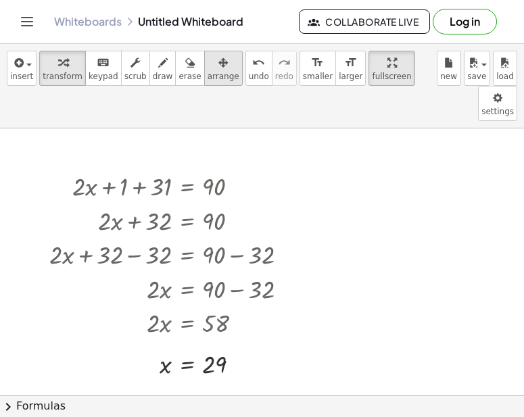
click at [208, 72] on span "arrange" at bounding box center [224, 76] width 32 height 9
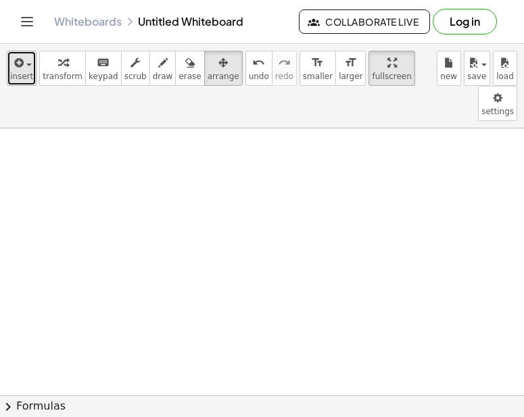
click at [23, 72] on span "insert" at bounding box center [21, 76] width 23 height 9
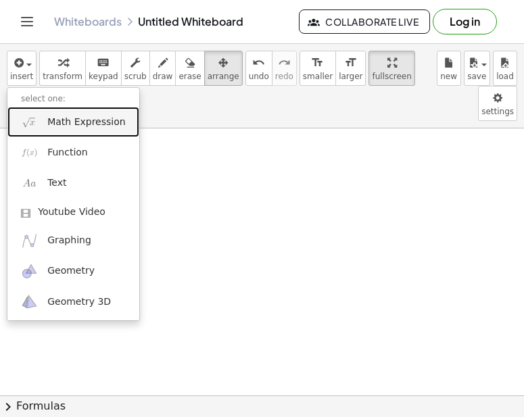
click at [66, 120] on span "Math Expression" at bounding box center [86, 123] width 78 height 14
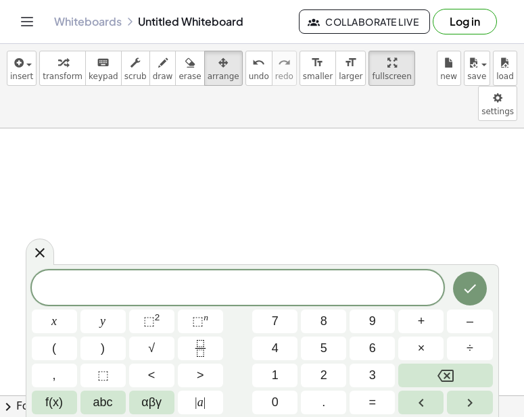
click at [268, 302] on div at bounding box center [238, 288] width 413 height 34
click at [468, 294] on icon "Done" at bounding box center [470, 289] width 16 height 16
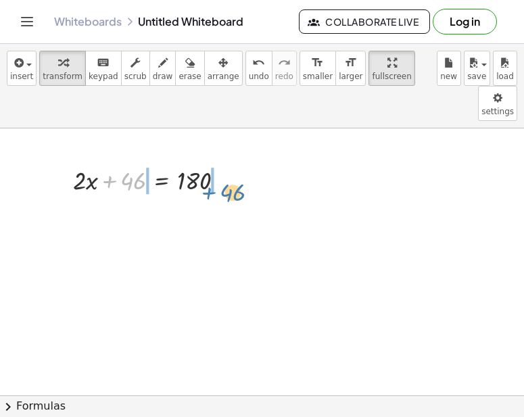
drag, startPoint x: 117, startPoint y: 147, endPoint x: 217, endPoint y: 158, distance: 100.7
click at [217, 162] on div at bounding box center [154, 179] width 176 height 34
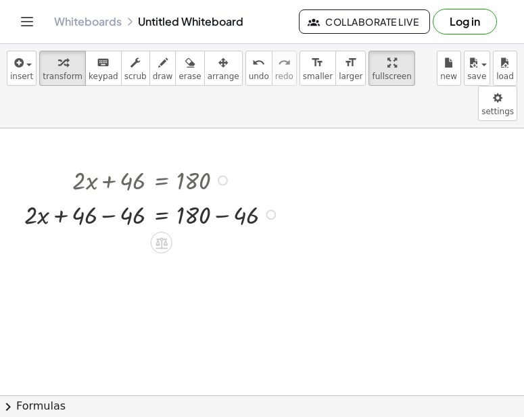
click at [106, 197] on div at bounding box center [154, 214] width 273 height 34
click at [217, 197] on div at bounding box center [178, 214] width 224 height 34
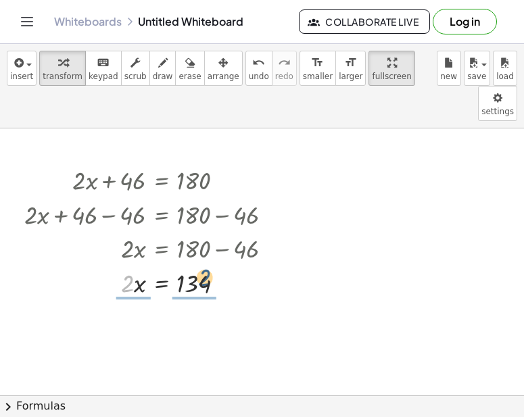
drag, startPoint x: 126, startPoint y: 248, endPoint x: 204, endPoint y: 244, distance: 77.9
click at [204, 265] on div at bounding box center [154, 282] width 273 height 34
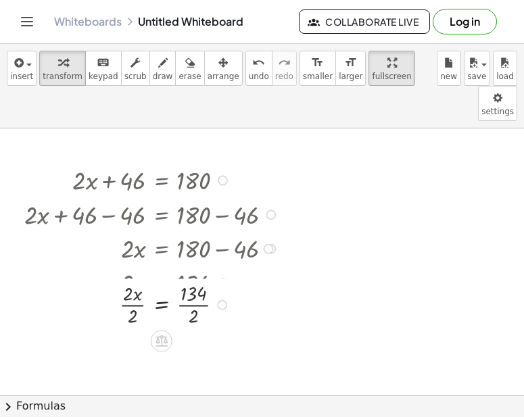
click at [134, 265] on div at bounding box center [155, 282] width 272 height 34
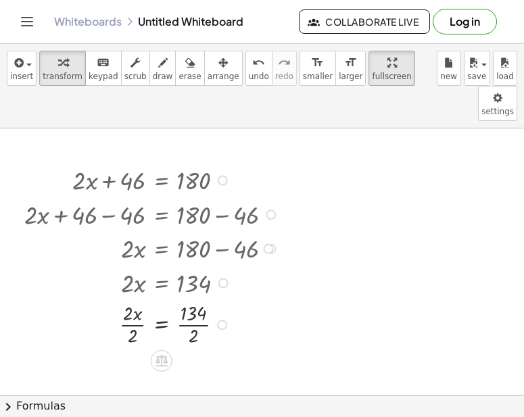
click at [136, 299] on div at bounding box center [154, 323] width 273 height 49
click at [194, 299] on div at bounding box center [154, 323] width 273 height 49
click at [199, 348] on div at bounding box center [154, 372] width 273 height 49
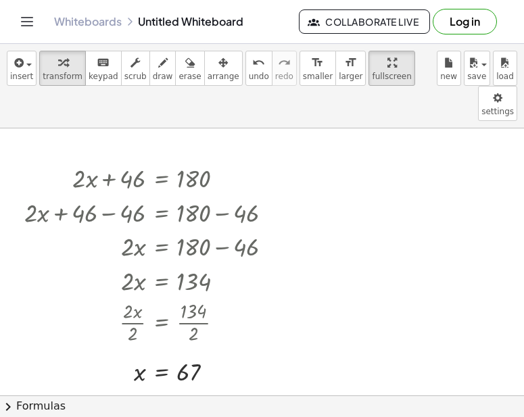
scroll to position [23, 0]
click at [220, 60] on div "button" at bounding box center [224, 62] width 32 height 16
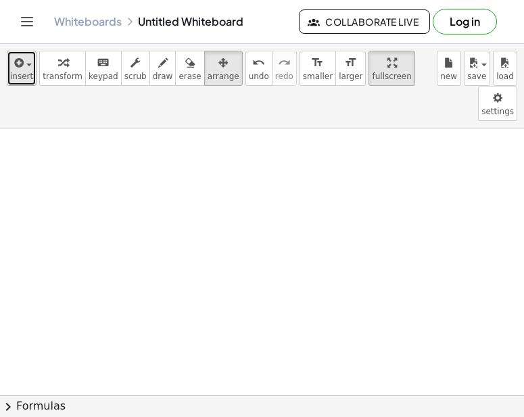
click at [18, 65] on icon "button" at bounding box center [17, 63] width 12 height 16
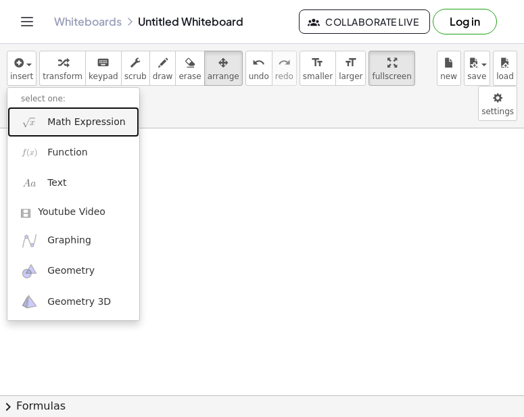
click at [74, 134] on link "Math Expression" at bounding box center [73, 122] width 132 height 30
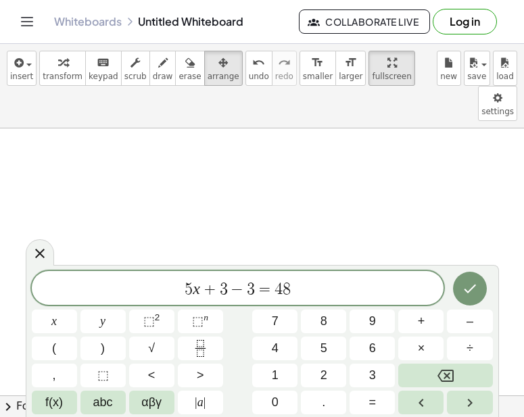
click at [363, 271] on div "5 x + 3 − 3 = 4 8" at bounding box center [238, 288] width 413 height 34
click at [471, 287] on icon "Done" at bounding box center [470, 289] width 16 height 16
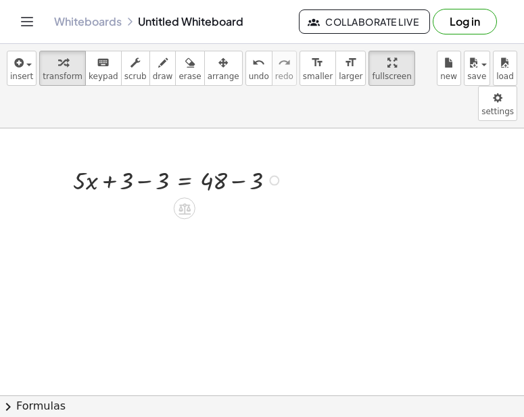
click at [141, 162] on div at bounding box center [179, 179] width 227 height 34
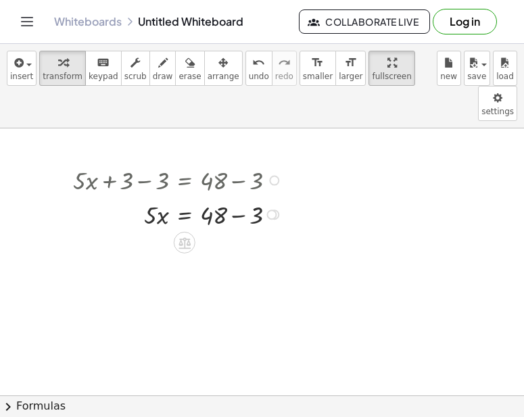
click at [241, 197] on div at bounding box center [179, 214] width 227 height 34
drag, startPoint x: 151, startPoint y: 209, endPoint x: 211, endPoint y: 228, distance: 63.1
click at [156, 231] on div at bounding box center [179, 251] width 227 height 49
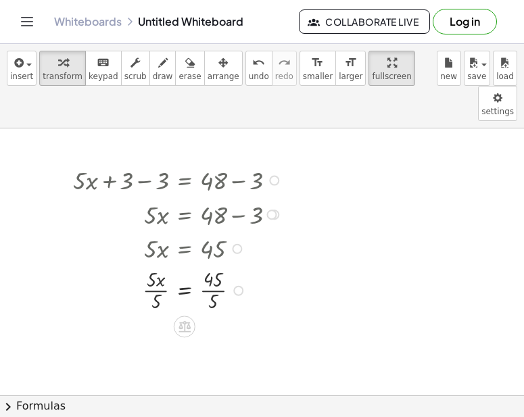
click at [158, 265] on div at bounding box center [179, 289] width 227 height 49
click at [218, 265] on div at bounding box center [179, 289] width 227 height 49
click at [158, 314] on div at bounding box center [179, 338] width 227 height 49
click at [154, 314] on div at bounding box center [179, 338] width 227 height 49
